Goal: Information Seeking & Learning: Learn about a topic

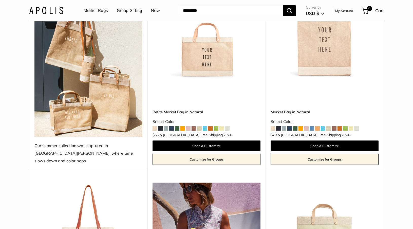
scroll to position [114, 0]
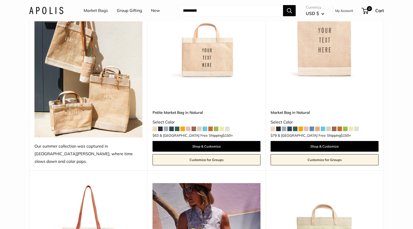
click at [0, 0] on img at bounding box center [0, 0] width 0 height 0
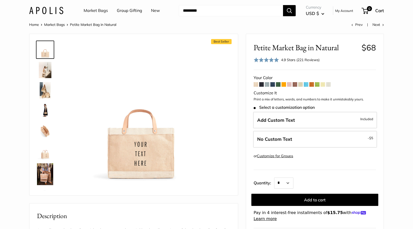
click at [262, 85] on span at bounding box center [261, 84] width 5 height 5
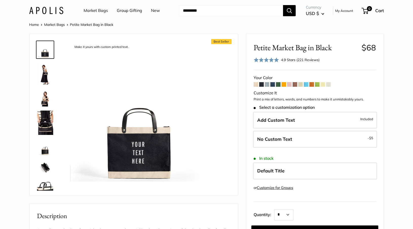
click at [268, 85] on span at bounding box center [267, 84] width 5 height 5
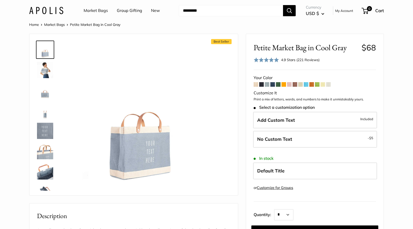
click at [273, 85] on span at bounding box center [272, 84] width 5 height 5
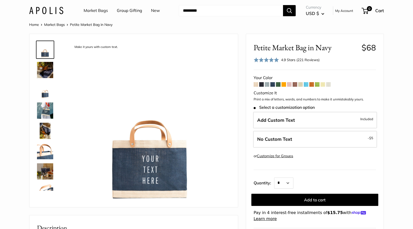
click at [43, 95] on img at bounding box center [45, 90] width 16 height 16
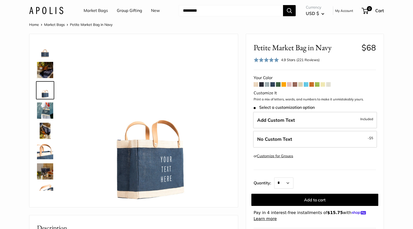
click at [46, 106] on img at bounding box center [45, 110] width 16 height 16
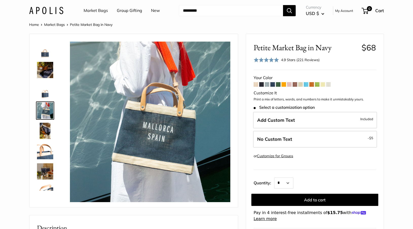
click at [43, 123] on img at bounding box center [45, 131] width 16 height 16
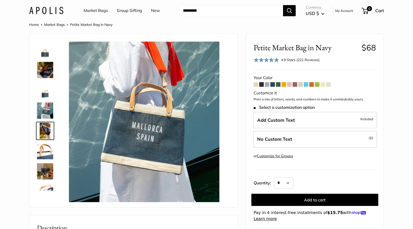
scroll to position [16, 0]
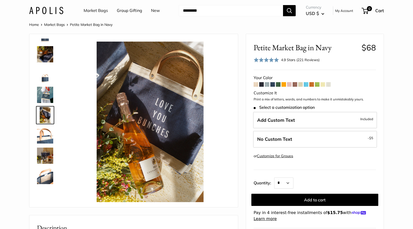
click at [44, 51] on img at bounding box center [45, 54] width 16 height 16
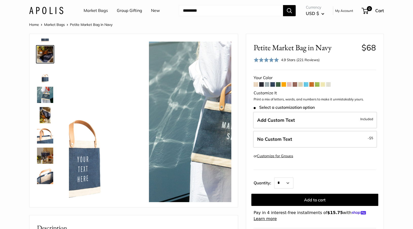
scroll to position [0, 0]
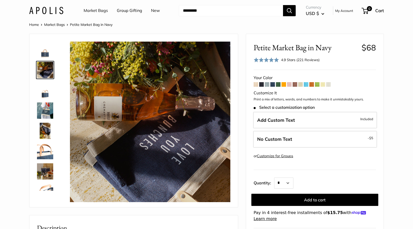
click at [41, 112] on img at bounding box center [45, 110] width 16 height 16
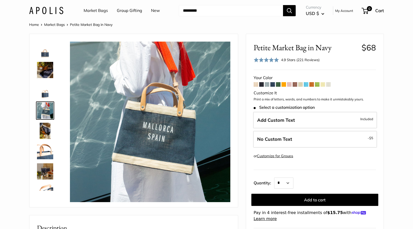
click at [45, 125] on img at bounding box center [45, 131] width 16 height 16
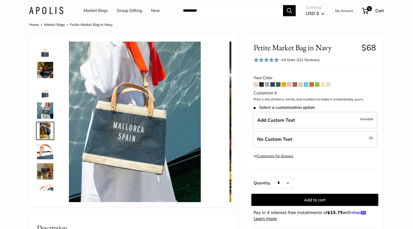
scroll to position [16, 0]
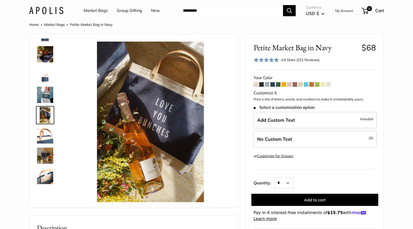
click at [43, 145] on div at bounding box center [47, 114] width 24 height 152
click at [43, 154] on img at bounding box center [45, 155] width 16 height 16
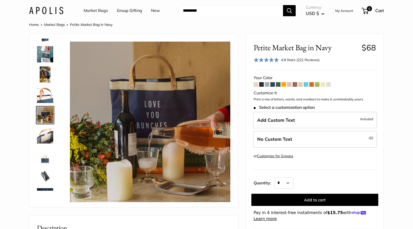
click at [44, 154] on img at bounding box center [45, 155] width 16 height 16
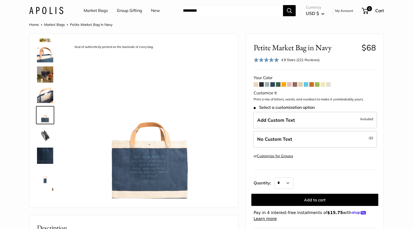
click at [43, 159] on img at bounding box center [45, 155] width 16 height 16
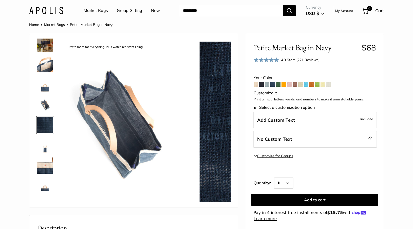
scroll to position [134, 0]
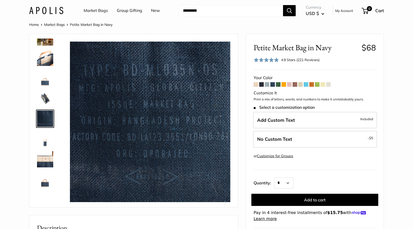
click at [44, 161] on img at bounding box center [45, 159] width 16 height 16
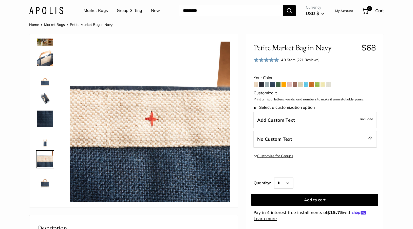
click at [45, 178] on img at bounding box center [45, 179] width 16 height 16
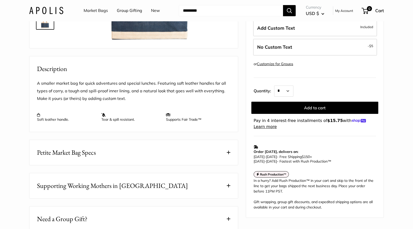
scroll to position [214, 0]
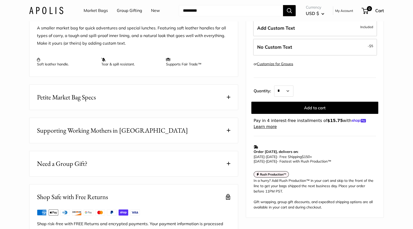
click at [227, 99] on span at bounding box center [229, 97] width 4 height 4
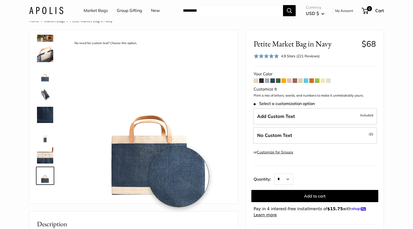
scroll to position [0, 0]
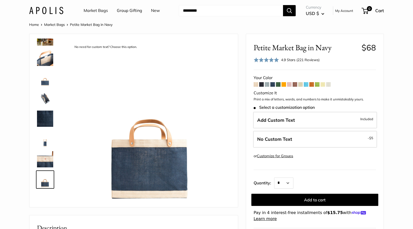
click at [97, 11] on link "Market Bags" at bounding box center [96, 11] width 24 height 8
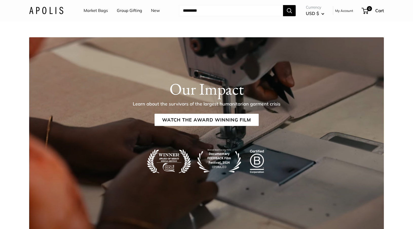
scroll to position [751, 0]
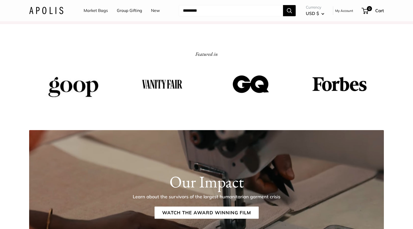
click at [92, 8] on link "Market Bags" at bounding box center [96, 11] width 24 height 8
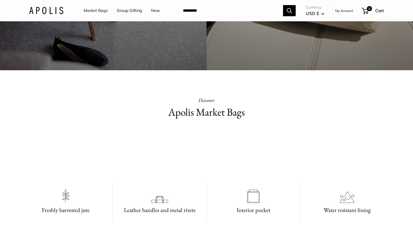
scroll to position [310, 0]
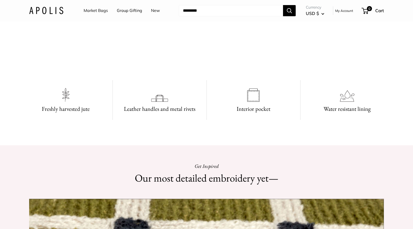
click at [233, 69] on video at bounding box center [206, 50] width 76 height 38
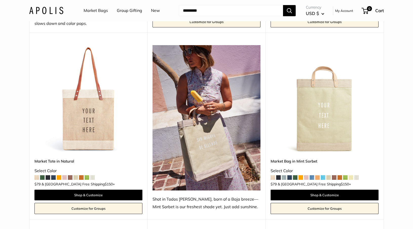
scroll to position [253, 0]
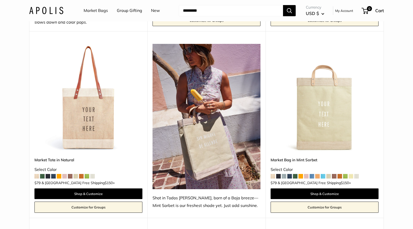
click at [64, 174] on span at bounding box center [64, 176] width 5 height 5
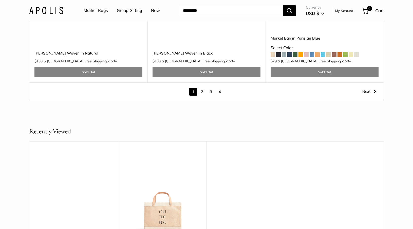
scroll to position [2973, 0]
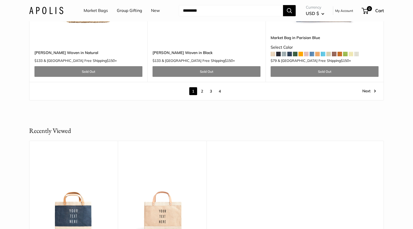
click at [201, 87] on link "2" at bounding box center [202, 91] width 8 height 8
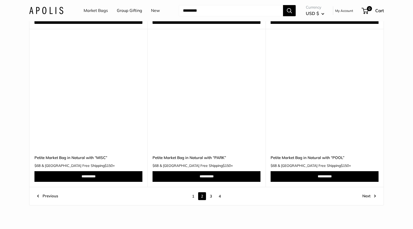
scroll to position [2690, 0]
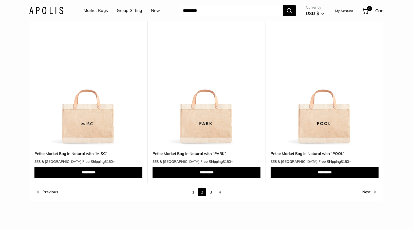
click at [210, 190] on link "3" at bounding box center [211, 192] width 8 height 8
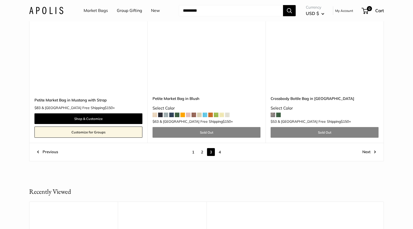
scroll to position [2778, 0]
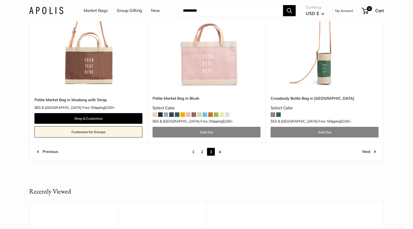
click at [219, 153] on link "4" at bounding box center [220, 152] width 8 height 8
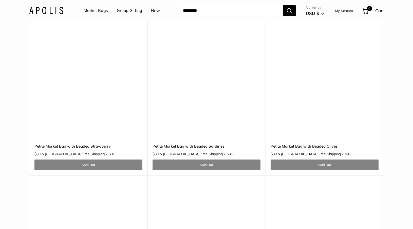
scroll to position [1361, 0]
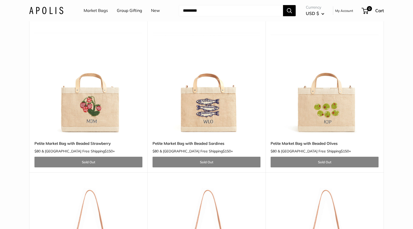
click at [0, 0] on img at bounding box center [0, 0] width 0 height 0
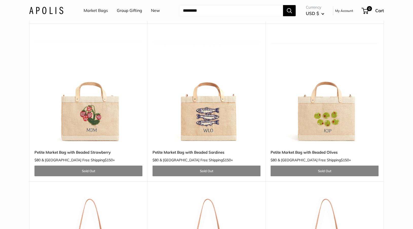
scroll to position [1352, 0]
click at [0, 0] on img at bounding box center [0, 0] width 0 height 0
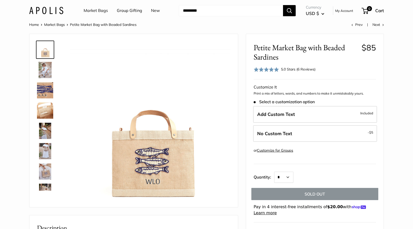
click at [43, 69] on img at bounding box center [45, 70] width 16 height 16
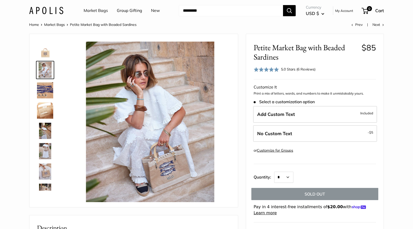
click at [44, 92] on img at bounding box center [45, 90] width 16 height 16
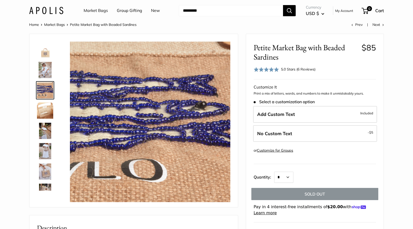
click at [44, 112] on img at bounding box center [45, 110] width 16 height 16
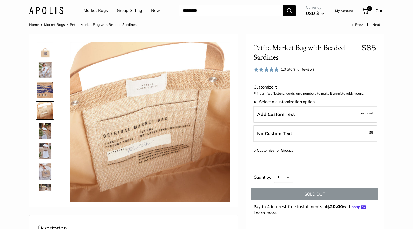
click at [43, 129] on img at bounding box center [45, 131] width 16 height 16
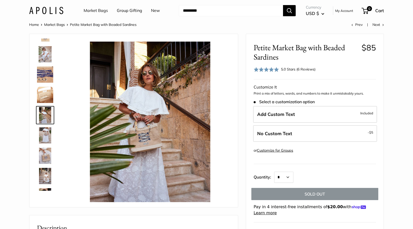
click at [41, 145] on div at bounding box center [47, 114] width 24 height 152
click at [45, 135] on img at bounding box center [45, 135] width 16 height 16
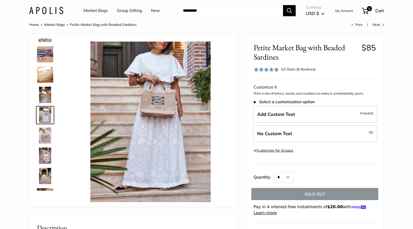
click at [44, 149] on img at bounding box center [45, 155] width 16 height 16
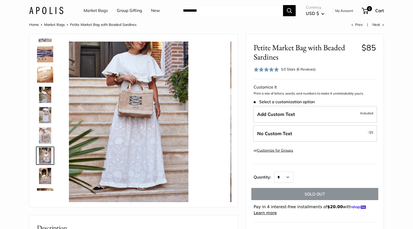
scroll to position [73, 0]
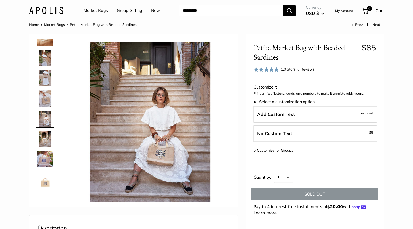
click at [47, 158] on img at bounding box center [45, 159] width 16 height 16
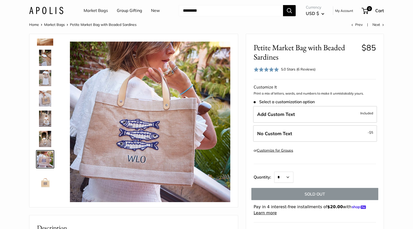
click at [46, 140] on img at bounding box center [45, 139] width 16 height 16
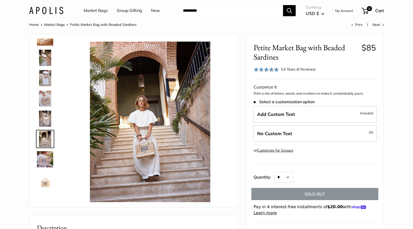
click at [46, 158] on img at bounding box center [45, 159] width 16 height 16
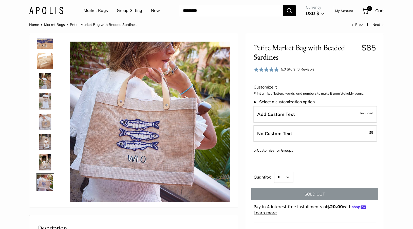
scroll to position [0, 0]
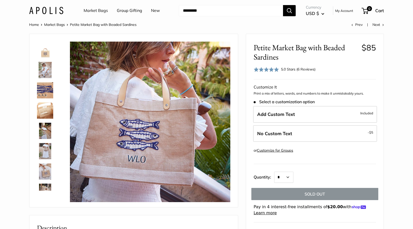
click at [45, 52] on img at bounding box center [45, 50] width 16 height 16
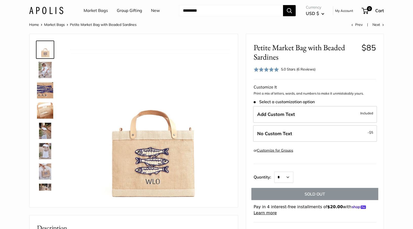
click at [99, 12] on link "Market Bags" at bounding box center [96, 11] width 24 height 8
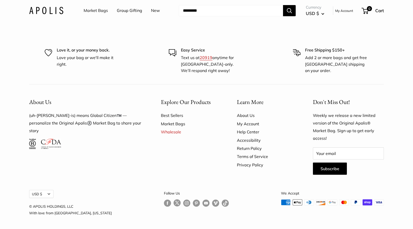
scroll to position [1487, 0]
click at [248, 119] on link "About Us" at bounding box center [266, 115] width 58 height 8
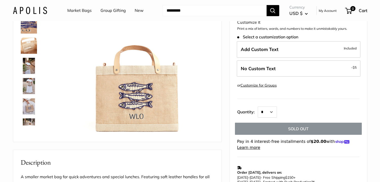
scroll to position [75, 0]
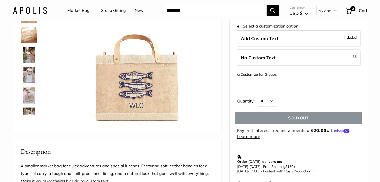
click at [77, 10] on link "Market Bags" at bounding box center [79, 11] width 24 height 8
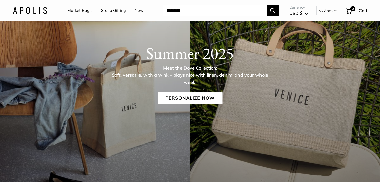
scroll to position [106, 0]
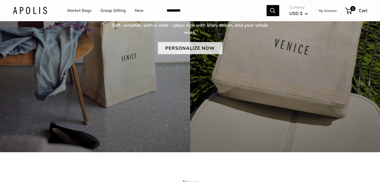
click at [178, 47] on link "Personalize Now" at bounding box center [190, 48] width 65 height 12
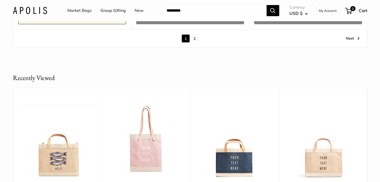
scroll to position [2999, 0]
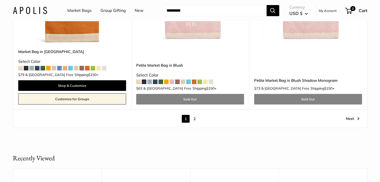
click at [194, 115] on link "2" at bounding box center [195, 119] width 8 height 8
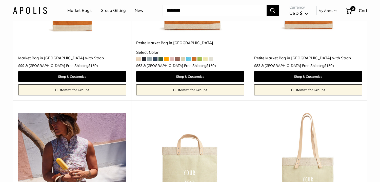
scroll to position [55, 0]
